Goal: Transaction & Acquisition: Purchase product/service

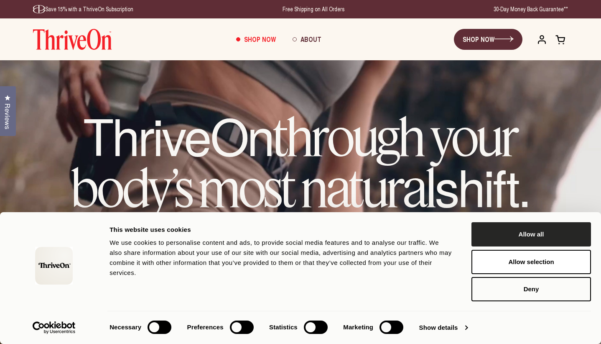
click at [520, 236] on button "Allow all" at bounding box center [532, 234] width 120 height 24
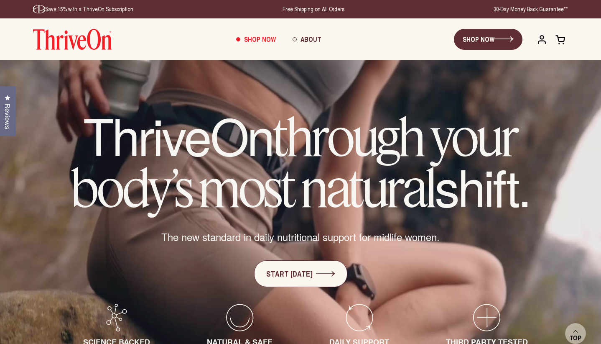
click at [252, 38] on span "Shop Now" at bounding box center [260, 39] width 32 height 10
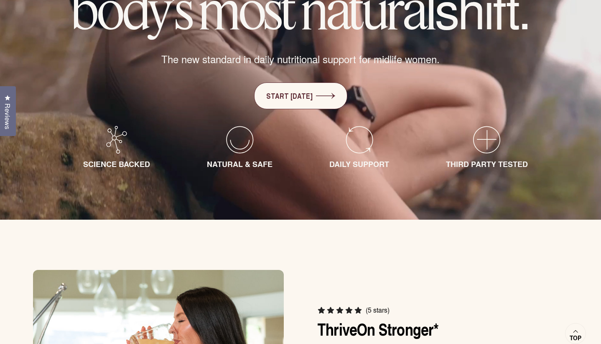
scroll to position [82, 0]
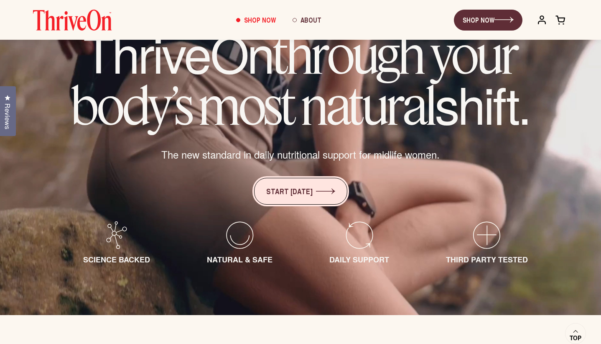
click at [309, 190] on link "START [DATE]" at bounding box center [300, 191] width 93 height 27
